Goal: Navigation & Orientation: Find specific page/section

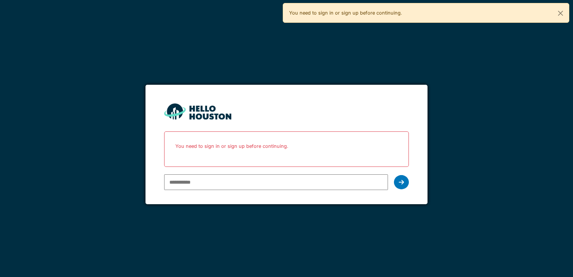
type input "**********"
click at [399, 181] on icon at bounding box center [401, 182] width 5 height 6
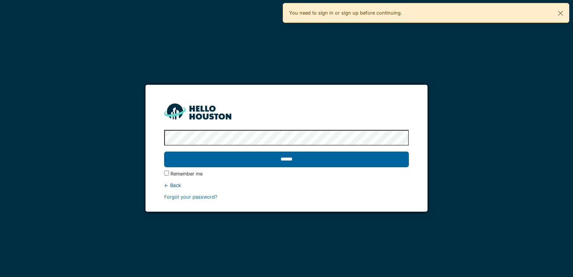
click at [305, 161] on input "******" at bounding box center [286, 160] width 245 height 16
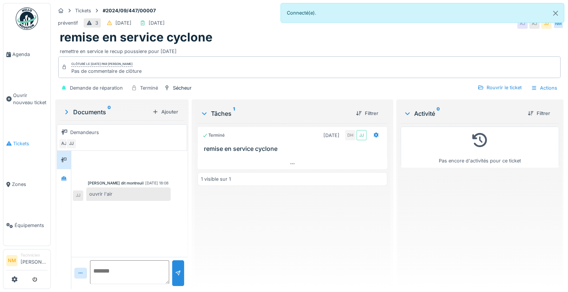
click at [35, 134] on link "Tickets" at bounding box center [26, 143] width 47 height 41
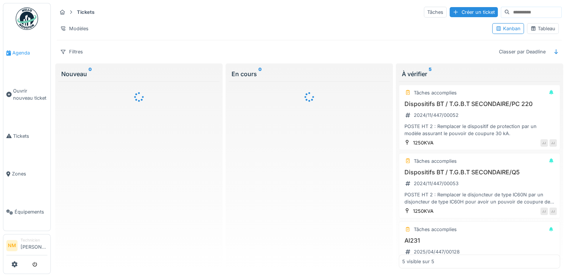
click at [30, 47] on link "Agenda" at bounding box center [26, 53] width 47 height 38
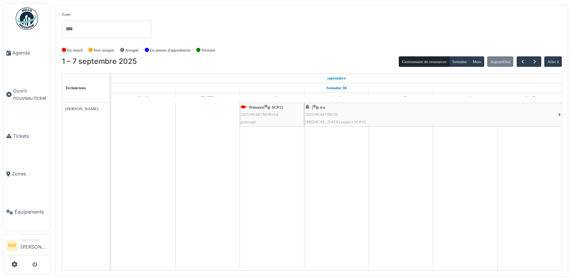
click at [558, 110] on link "| n/a 2025/08/447/00235 Bruit suspect SCP15" at bounding box center [434, 115] width 258 height 24
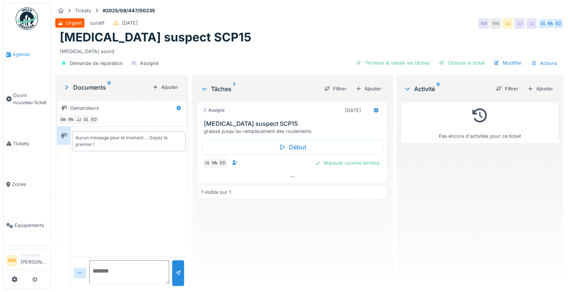
click at [15, 49] on link "Agenda" at bounding box center [26, 54] width 47 height 41
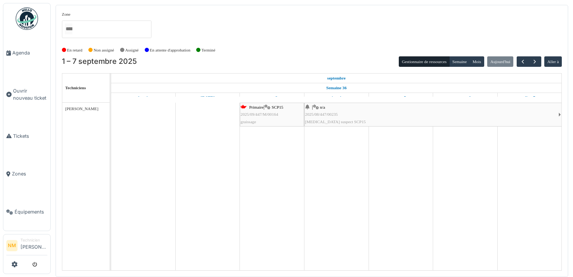
click at [274, 120] on div "Primaire | SCP15 2025/09/447/M/00164 [GEOGRAPHIC_DATA]" at bounding box center [272, 115] width 63 height 22
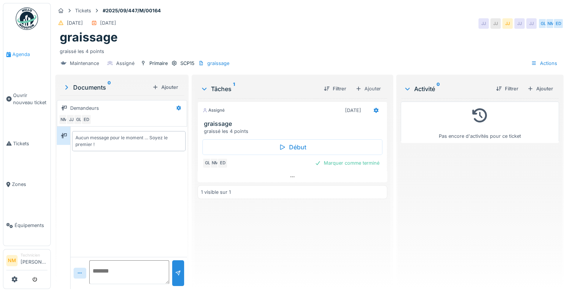
click at [27, 53] on span "Agenda" at bounding box center [29, 54] width 35 height 7
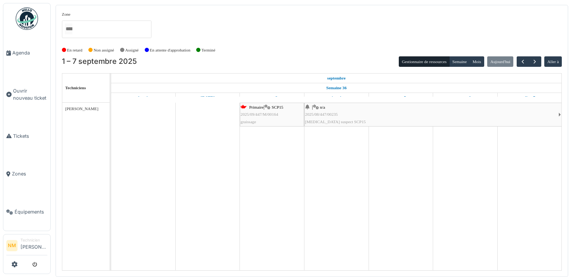
click at [559, 115] on link "| n/a 2025/08/447/00235 Bruit suspect SCP15" at bounding box center [434, 115] width 258 height 24
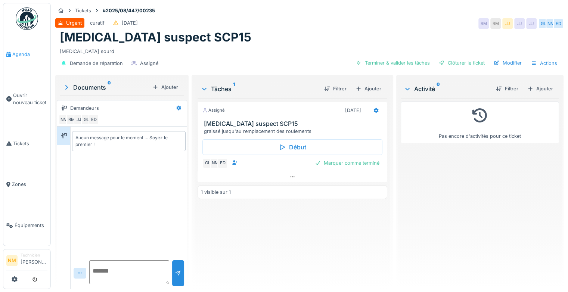
click at [25, 53] on span "Agenda" at bounding box center [29, 54] width 35 height 7
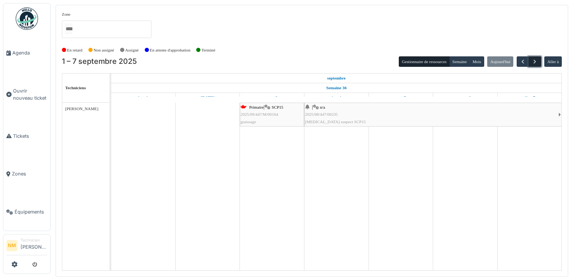
click at [531, 60] on button "button" at bounding box center [535, 61] width 12 height 11
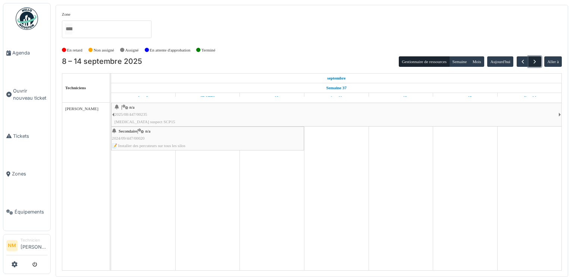
click at [531, 60] on button "button" at bounding box center [535, 61] width 12 height 11
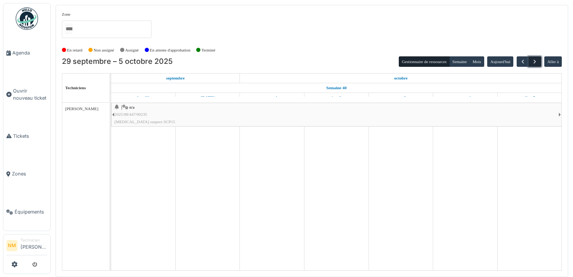
click at [531, 60] on button "button" at bounding box center [535, 61] width 12 height 11
click at [522, 61] on span "button" at bounding box center [523, 62] width 6 height 6
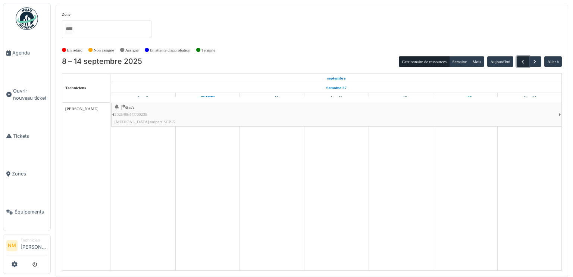
click at [522, 61] on span "button" at bounding box center [523, 62] width 6 height 6
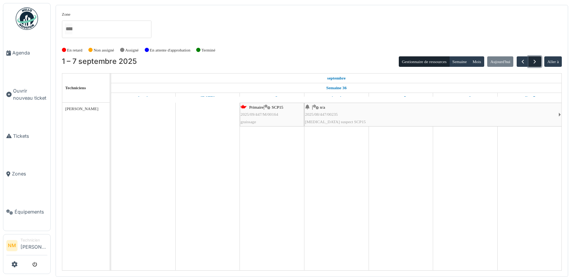
click at [538, 60] on span "button" at bounding box center [535, 62] width 6 height 6
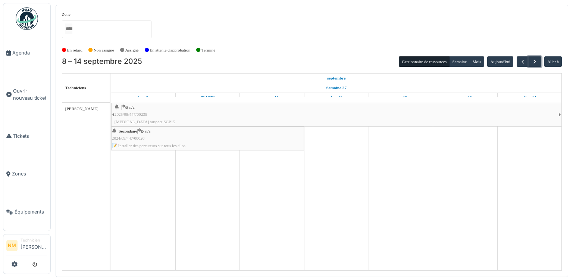
click at [228, 128] on div "Secondaire | n/a 2024/09/447/00020 📝 Installer des percuteurs sur tous les silos" at bounding box center [208, 139] width 192 height 22
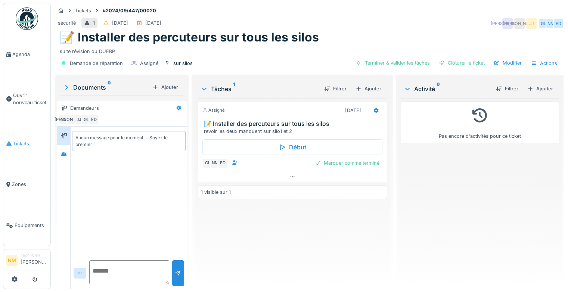
click at [15, 140] on span "Tickets" at bounding box center [30, 143] width 34 height 7
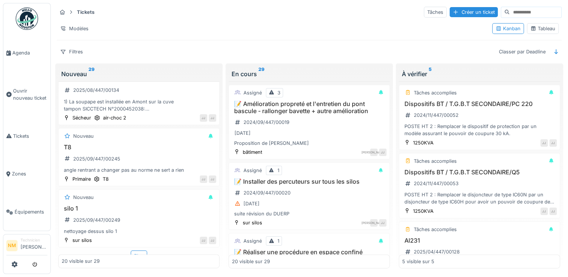
scroll to position [6, 0]
click at [133, 250] on div "Plus" at bounding box center [139, 255] width 16 height 11
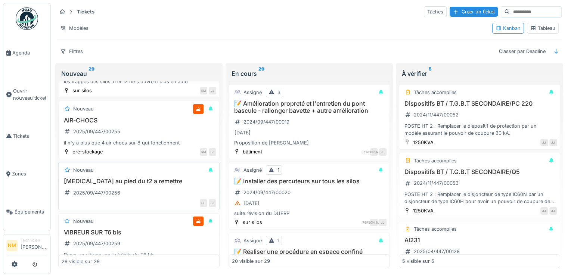
scroll to position [1602, 0]
